Goal: Task Accomplishment & Management: Manage account settings

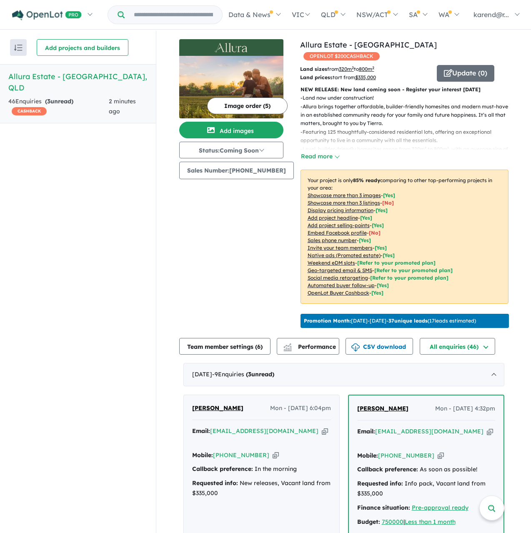
click at [21, 75] on h5 "Allura Estate - [GEOGRAPHIC_DATA] , [GEOGRAPHIC_DATA]" at bounding box center [77, 82] width 139 height 22
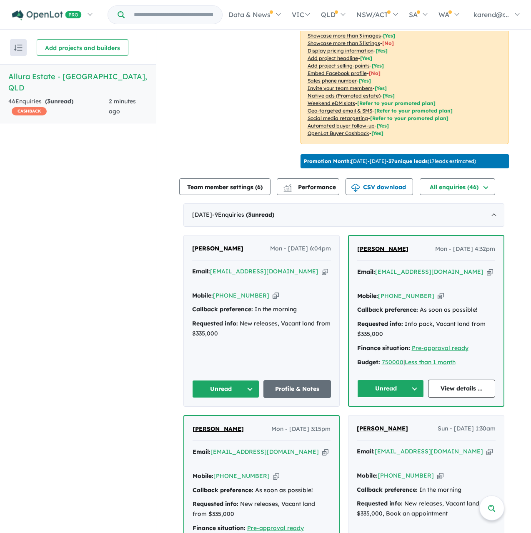
scroll to position [167, 0]
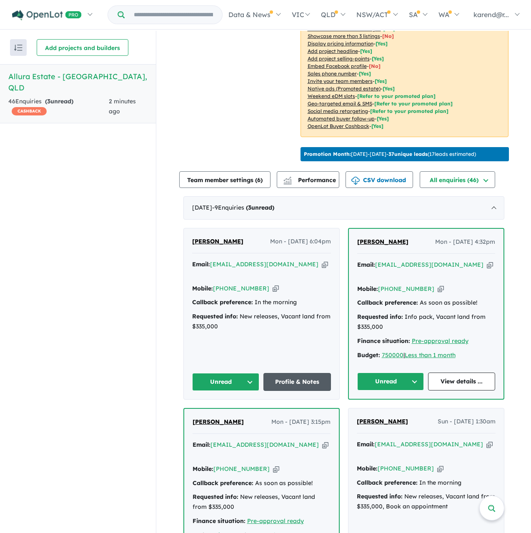
click at [292, 373] on link "Profile & Notes" at bounding box center [296, 382] width 67 height 18
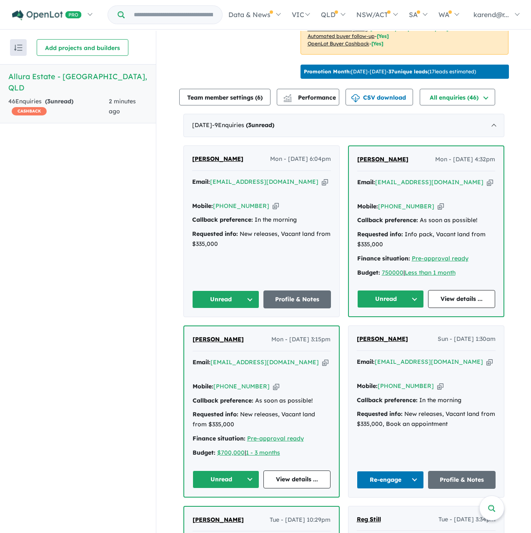
scroll to position [250, 0]
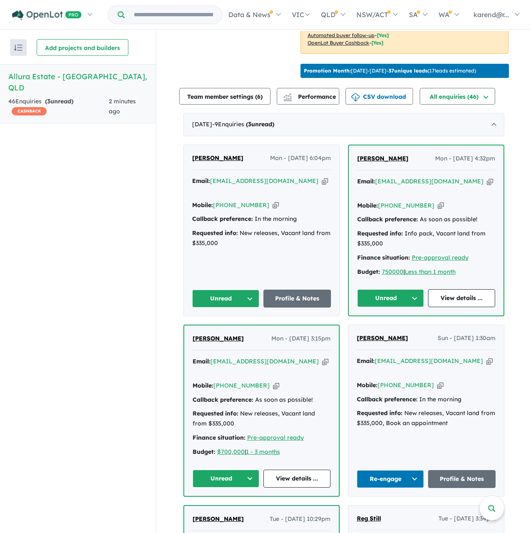
click at [388, 289] on button "Unread" at bounding box center [390, 298] width 67 height 18
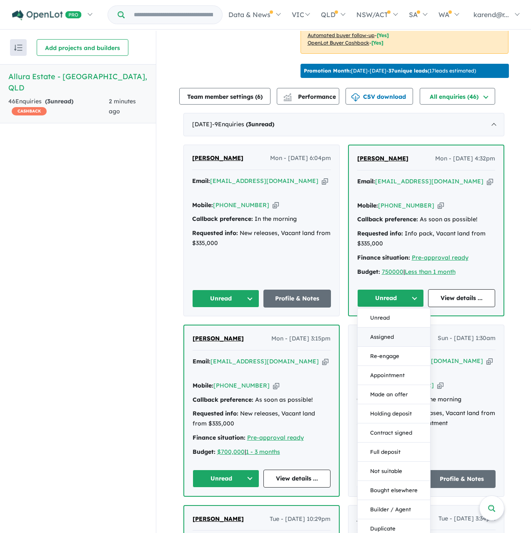
click at [383, 327] on button "Assigned" at bounding box center [393, 336] width 72 height 19
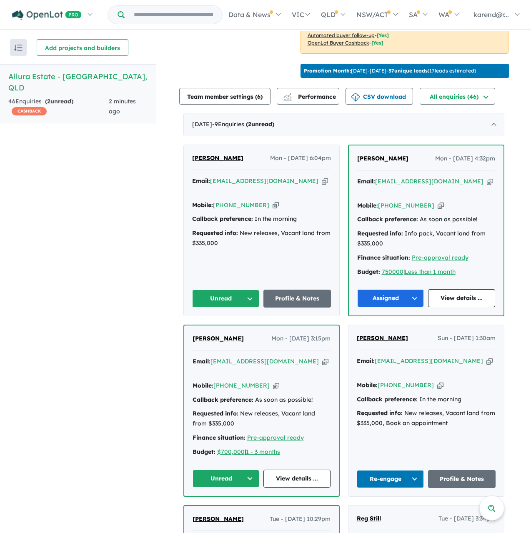
click at [402, 289] on button "Assigned" at bounding box center [390, 298] width 67 height 18
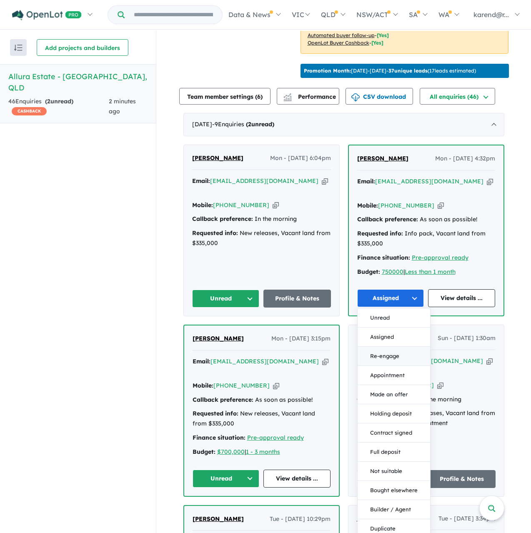
click at [398, 346] on button "Re-engage" at bounding box center [393, 355] width 72 height 19
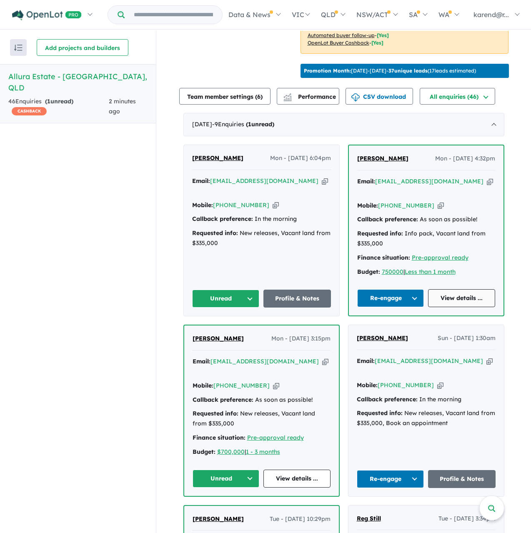
click at [455, 289] on link "View details ..." at bounding box center [461, 298] width 67 height 18
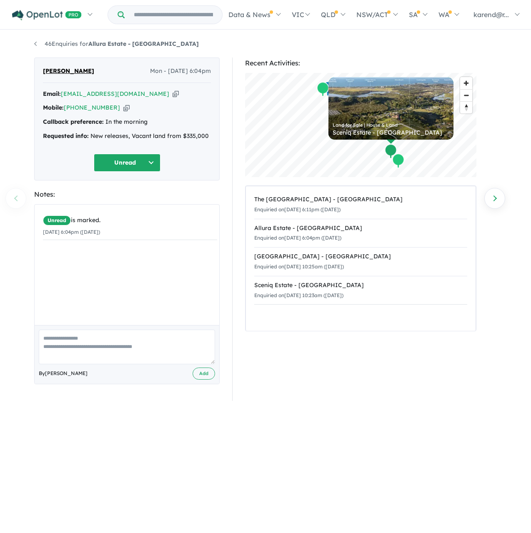
click at [130, 162] on button "Unread" at bounding box center [127, 163] width 67 height 18
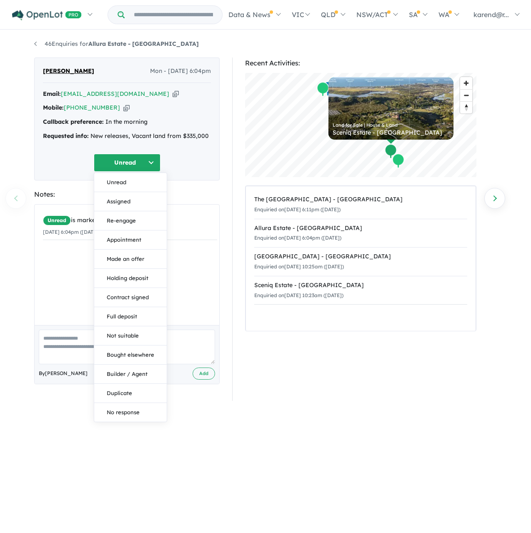
click at [139, 198] on button "Assigned" at bounding box center [130, 201] width 72 height 19
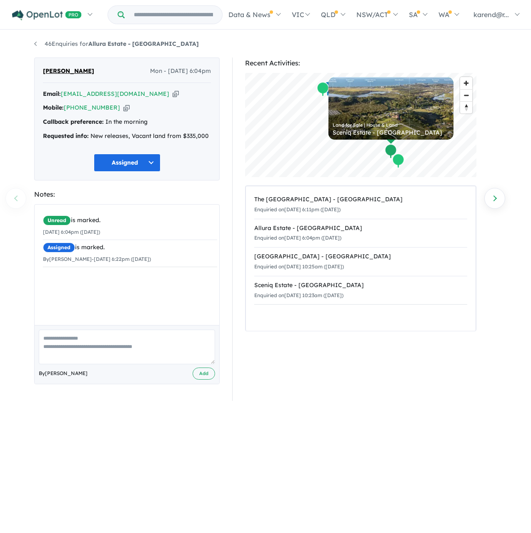
click at [134, 160] on button "Assigned" at bounding box center [127, 163] width 67 height 18
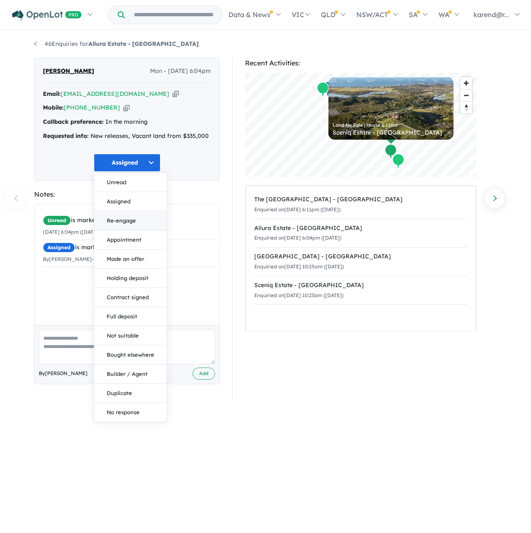
click at [132, 219] on button "Re-engage" at bounding box center [130, 220] width 72 height 19
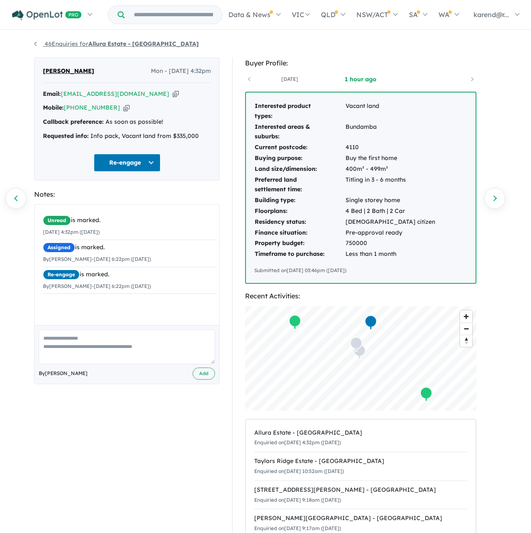
click at [36, 43] on link "46 Enquiries for Allura Estate - Bundamba" at bounding box center [116, 43] width 165 height 7
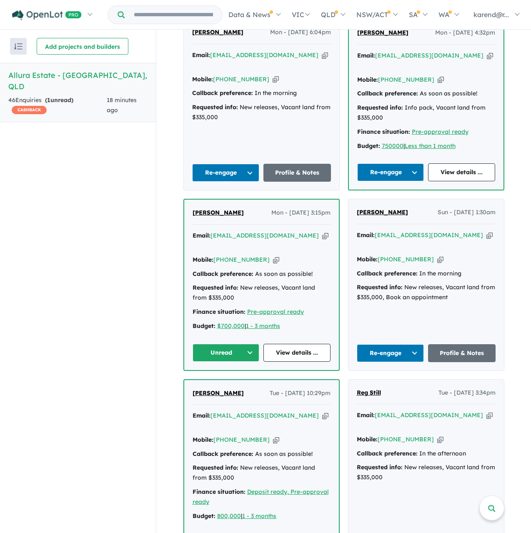
scroll to position [375, 0]
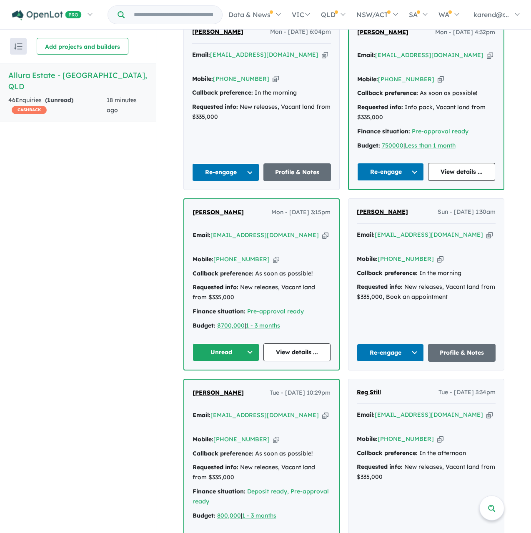
click at [212, 343] on button "Unread" at bounding box center [225, 352] width 67 height 18
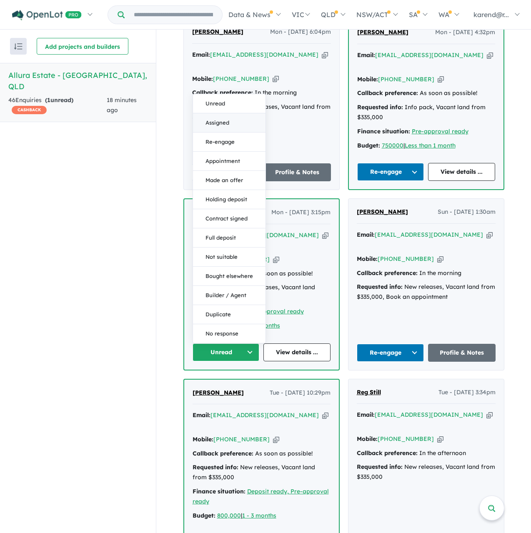
click at [230, 113] on button "Assigned" at bounding box center [229, 122] width 72 height 19
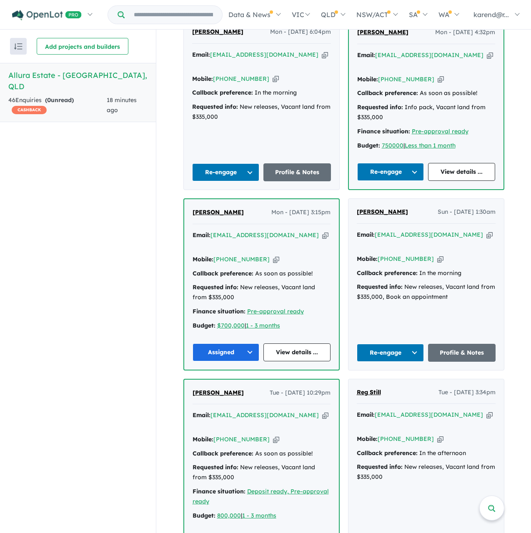
click at [221, 343] on button "Assigned" at bounding box center [225, 352] width 67 height 18
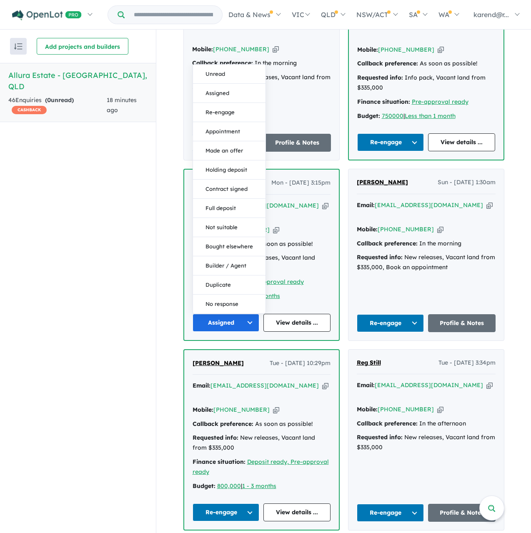
scroll to position [416, 0]
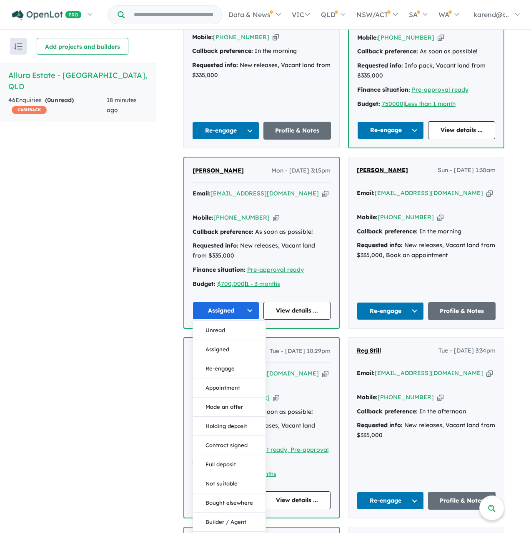
click at [227, 302] on button "Assigned" at bounding box center [225, 311] width 67 height 18
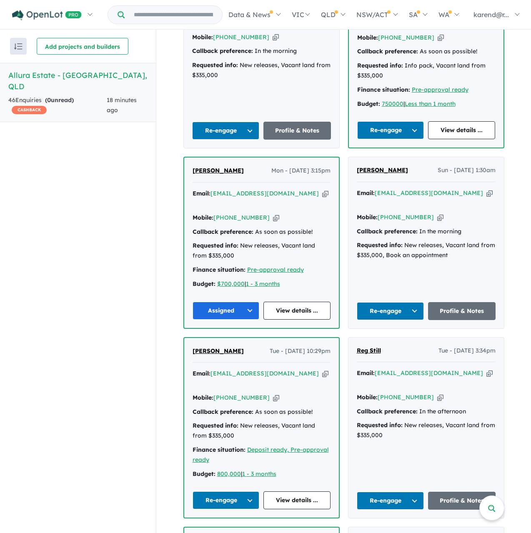
click at [225, 302] on button "Assigned" at bounding box center [225, 311] width 67 height 18
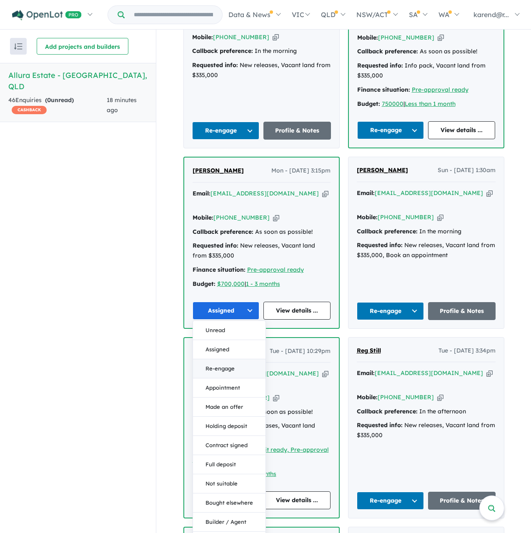
click at [232, 359] on button "Re-engage" at bounding box center [229, 368] width 72 height 19
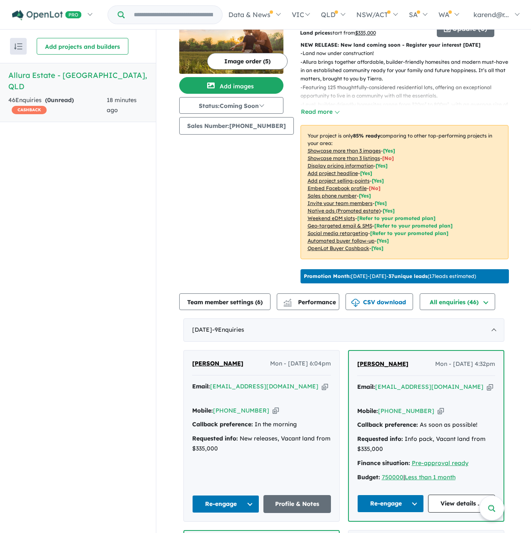
scroll to position [0, 0]
